Goal: Task Accomplishment & Management: Use online tool/utility

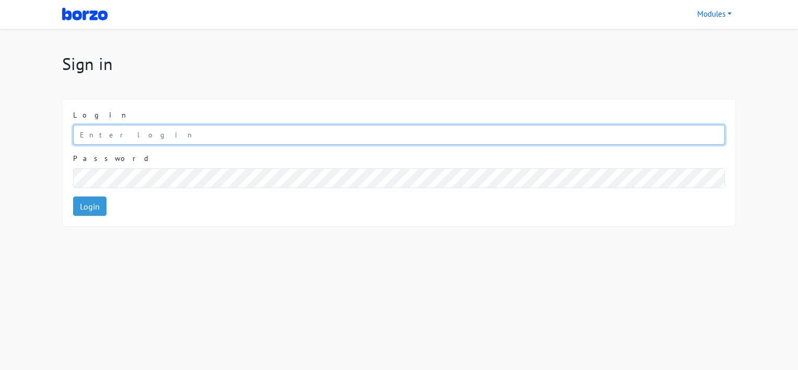
click at [170, 139] on input "email" at bounding box center [399, 135] width 652 height 20
paste input "[EMAIL_ADDRESS][DOMAIN_NAME]"
type input "[EMAIL_ADDRESS][DOMAIN_NAME]"
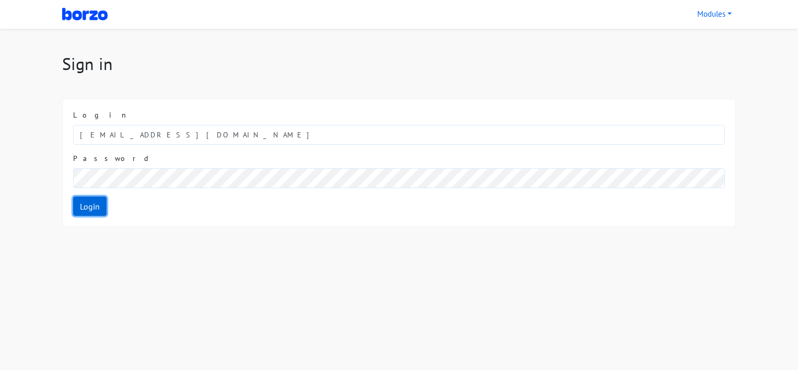
click at [86, 201] on link "Login" at bounding box center [89, 206] width 33 height 20
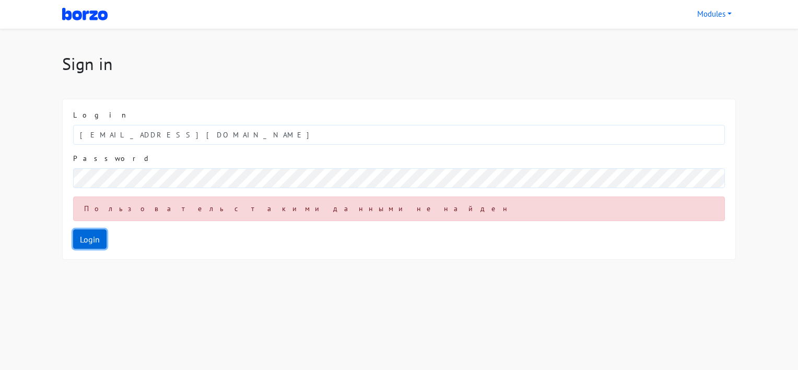
click at [86, 237] on link "Login" at bounding box center [89, 239] width 33 height 20
click at [719, 15] on link "Modules" at bounding box center [714, 14] width 43 height 20
click at [725, 38] on link "Shopify BR" at bounding box center [735, 38] width 83 height 17
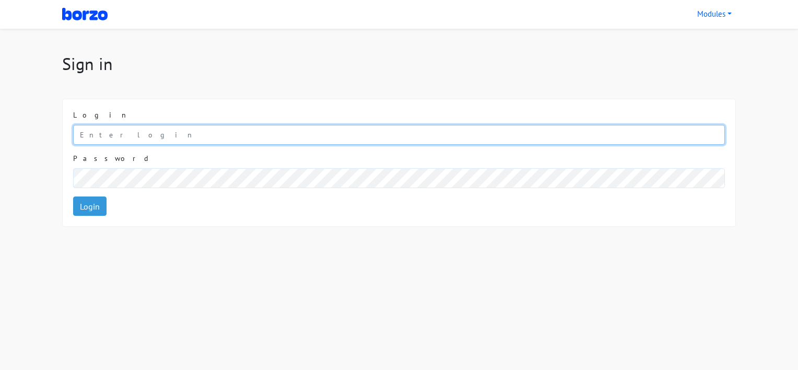
click at [113, 136] on input "email" at bounding box center [399, 135] width 652 height 20
click at [165, 127] on input "email" at bounding box center [399, 135] width 652 height 20
paste input "[EMAIL_ADDRESS][DOMAIN_NAME]"
type input "[EMAIL_ADDRESS][DOMAIN_NAME]"
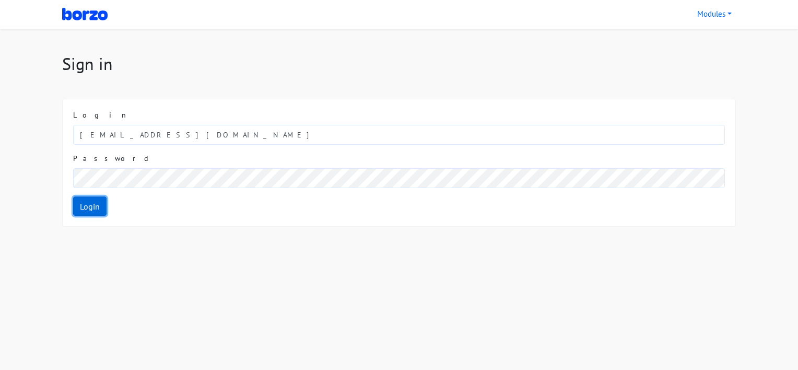
click at [96, 212] on link "Login" at bounding box center [89, 206] width 33 height 20
